Goal: Find specific page/section

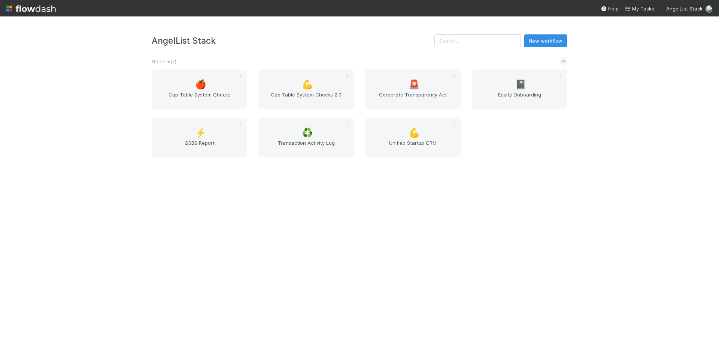
click at [512, 138] on div "🍎 Cap Table System Checks 💪 Cap Table System Checks 2.0 🚨 Corporate Transparenc…" at bounding box center [359, 118] width 427 height 97
click at [549, 190] on div "AngelList Stack New workflow General ( 7 ) 🍎 Cap Table System Checks 💪 Cap Tabl…" at bounding box center [359, 189] width 719 height 346
click at [676, 8] on span "AngelList Stack" at bounding box center [684, 9] width 36 height 6
drag, startPoint x: 632, startPoint y: 80, endPoint x: 639, endPoint y: 73, distance: 10.1
click at [632, 80] on div "👋 Hey [PERSON_NAME] AngelList Stack [PERSON_NAME]’s Workspace Create workspace …" at bounding box center [359, 181] width 719 height 362
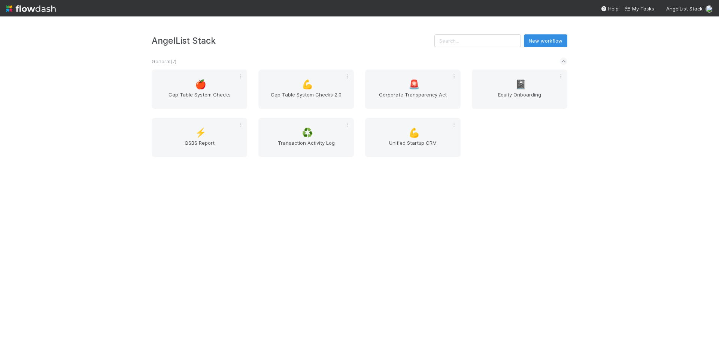
click at [598, 126] on div "AngelList Stack New workflow General ( 7 ) 🍎 Cap Table System Checks 💪 Cap Tabl…" at bounding box center [359, 189] width 719 height 346
click at [692, 8] on span "AngelList Stack" at bounding box center [684, 9] width 36 height 6
click at [672, 42] on div "AngelList" at bounding box center [696, 39] width 68 height 7
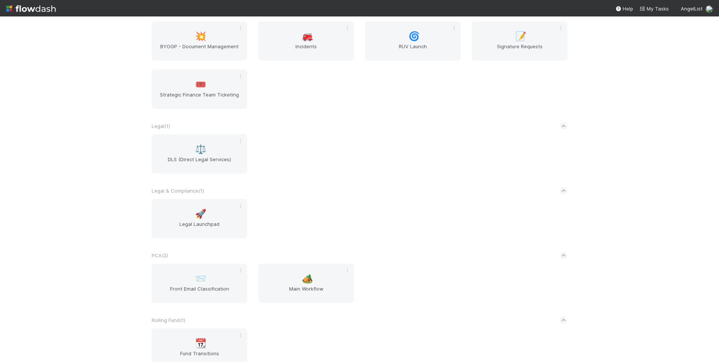
scroll to position [428, 0]
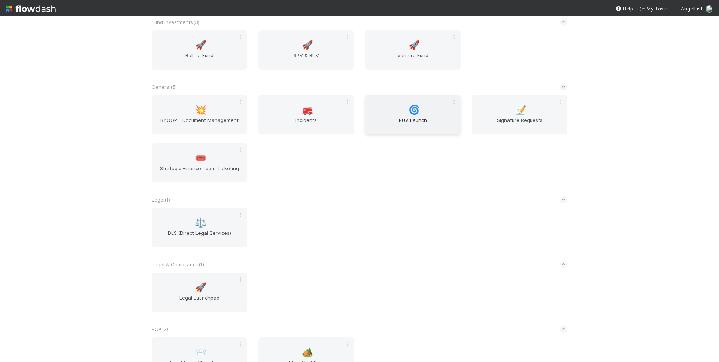
click at [402, 126] on span "RUV Launch" at bounding box center [412, 123] width 89 height 15
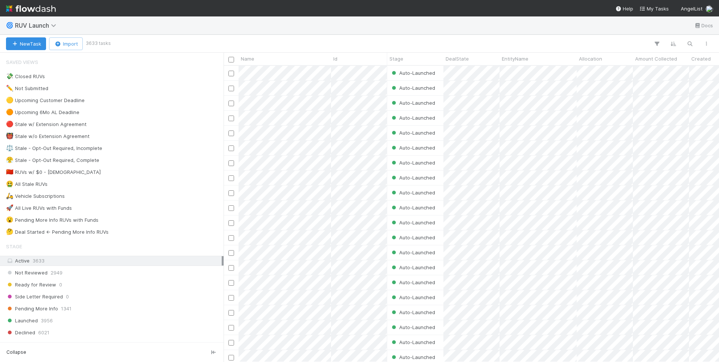
scroll to position [291, 489]
click at [692, 45] on icon "button" at bounding box center [689, 43] width 7 height 7
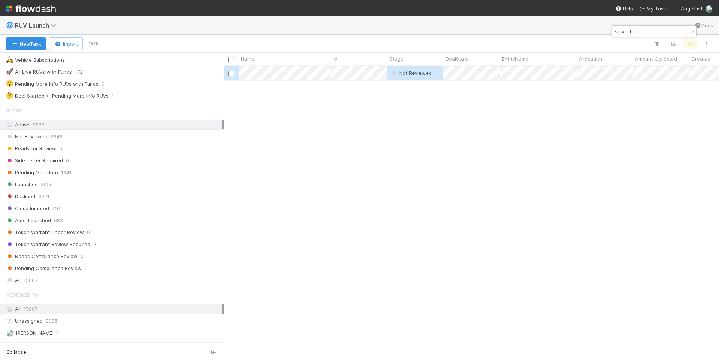
scroll to position [141, 0]
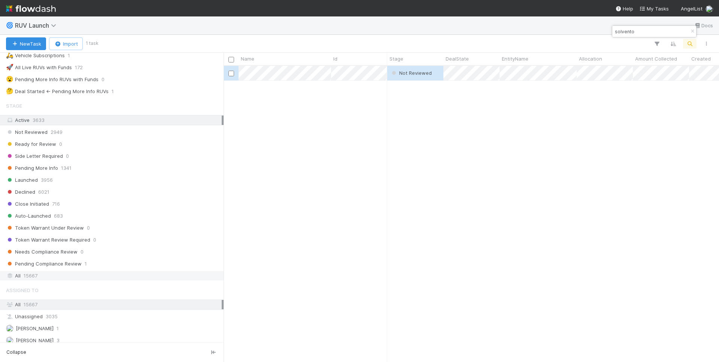
type input "solvento"
click at [50, 278] on div "All 15667" at bounding box center [114, 275] width 216 height 9
